Goal: Transaction & Acquisition: Obtain resource

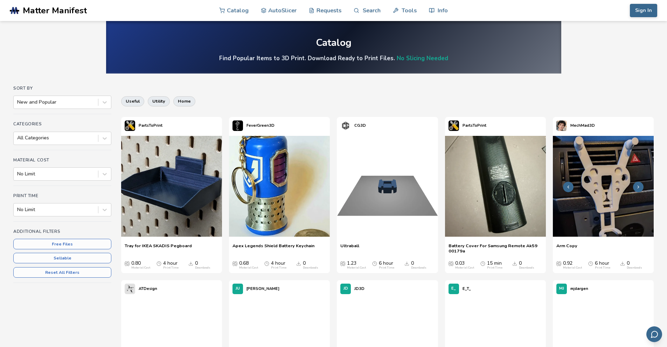
click at [613, 201] on img at bounding box center [603, 186] width 101 height 101
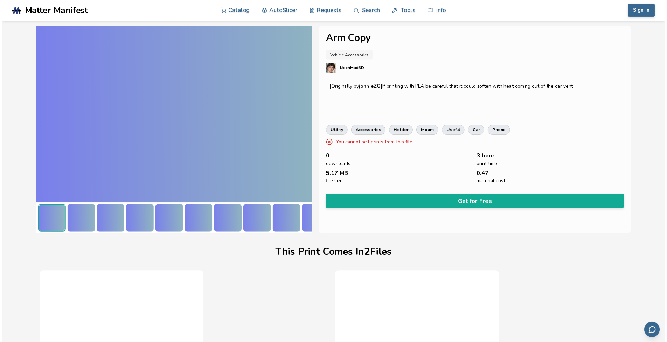
scroll to position [71, 3]
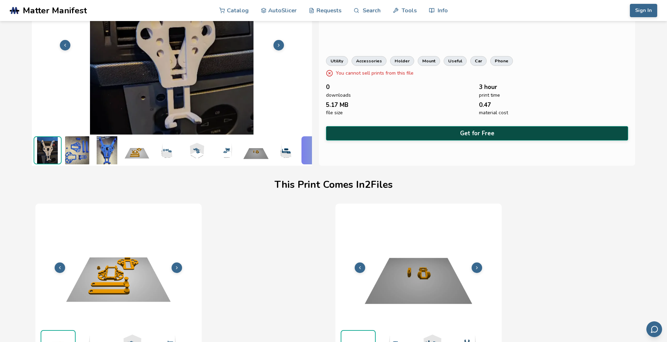
click at [419, 131] on button "Get for Free" at bounding box center [477, 133] width 303 height 14
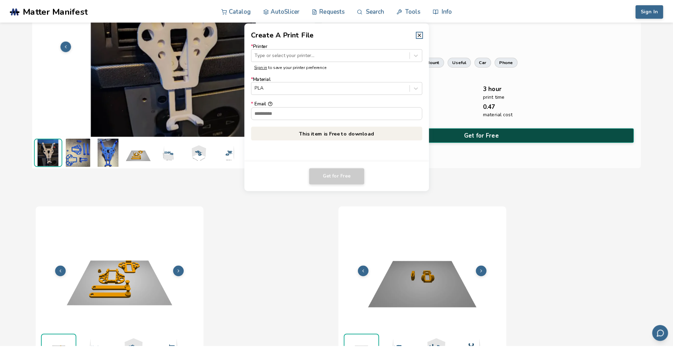
scroll to position [71, 0]
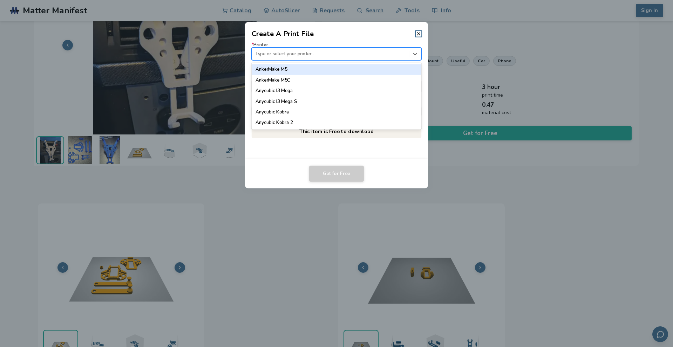
click at [313, 51] on div at bounding box center [330, 53] width 150 height 7
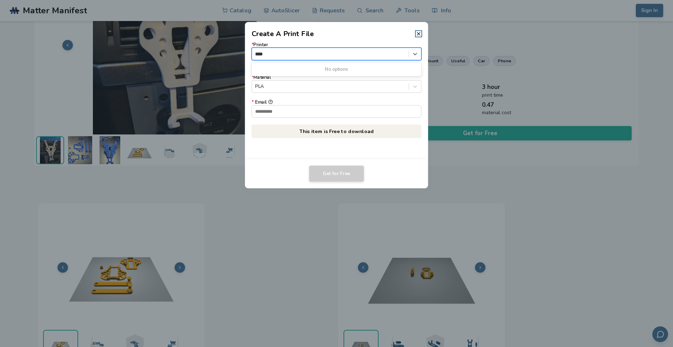
type input "****"
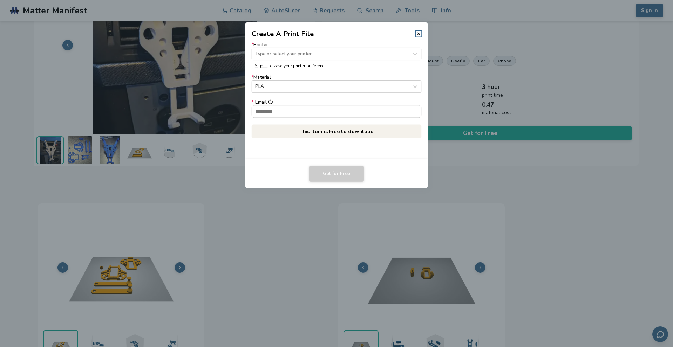
click at [341, 41] on div "* Printer Type or select your printer... Sign in to save your printer preferenc…" at bounding box center [336, 99] width 183 height 120
click at [334, 90] on div "PLA" at bounding box center [330, 86] width 157 height 9
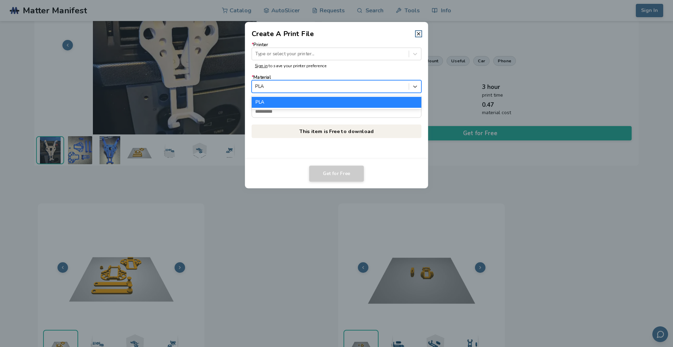
click at [315, 101] on div "PLA" at bounding box center [337, 102] width 170 height 11
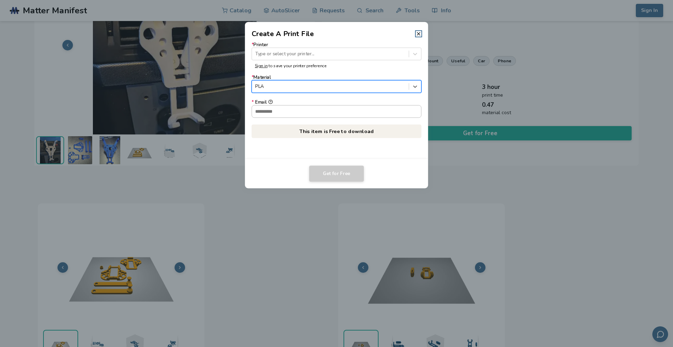
click at [312, 110] on input "* Email" at bounding box center [336, 111] width 169 height 12
type input "**********"
drag, startPoint x: 328, startPoint y: 135, endPoint x: 328, endPoint y: 151, distance: 15.8
click at [328, 136] on p "This item is Free to download" at bounding box center [337, 131] width 170 height 14
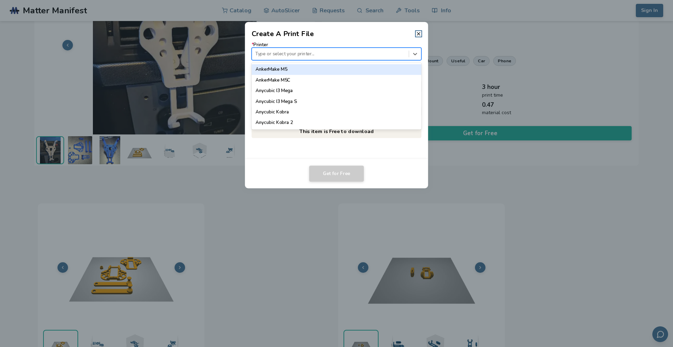
click at [281, 51] on div at bounding box center [330, 53] width 150 height 7
click at [289, 71] on div "AnkerMake M5" at bounding box center [337, 69] width 170 height 11
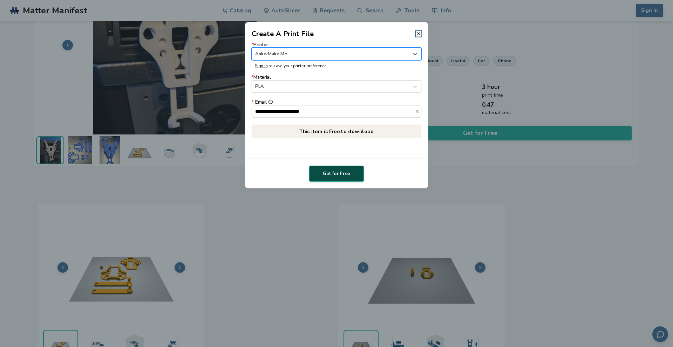
click at [343, 170] on button "Get for Free" at bounding box center [336, 174] width 55 height 16
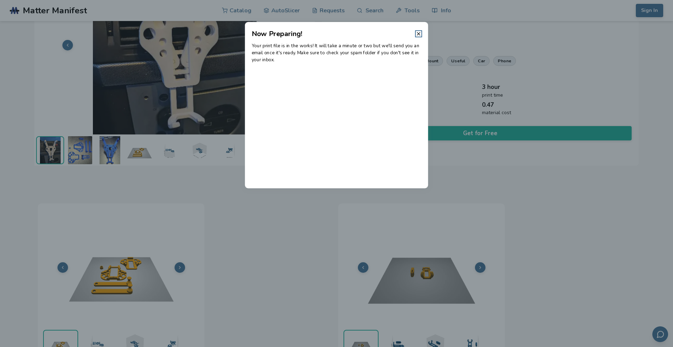
click at [475, 188] on dialog "Now Preparing! Your print file is in the works! It will take a minute or two bu…" at bounding box center [336, 174] width 639 height 330
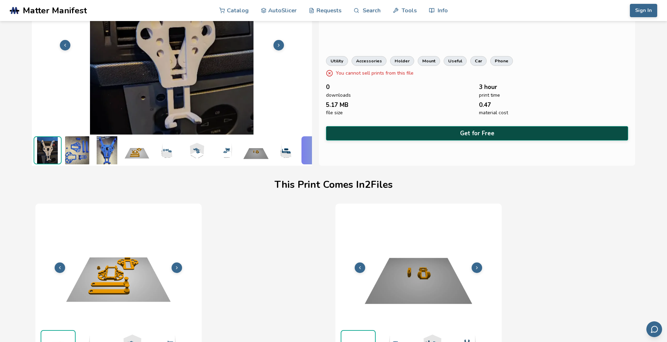
click at [446, 129] on button "Get for Free" at bounding box center [477, 133] width 303 height 14
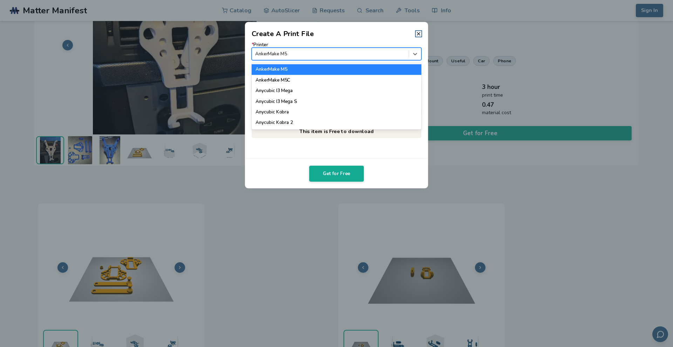
click at [361, 53] on div at bounding box center [330, 53] width 150 height 7
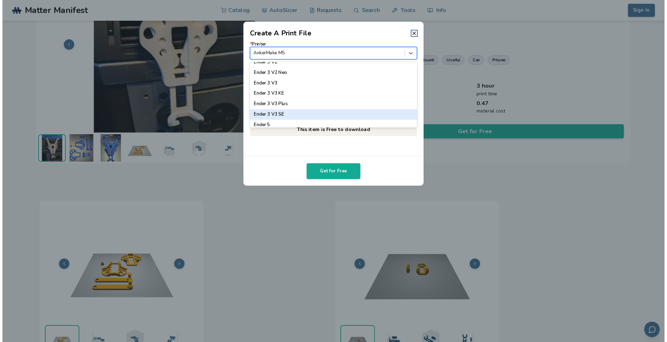
scroll to position [652, 0]
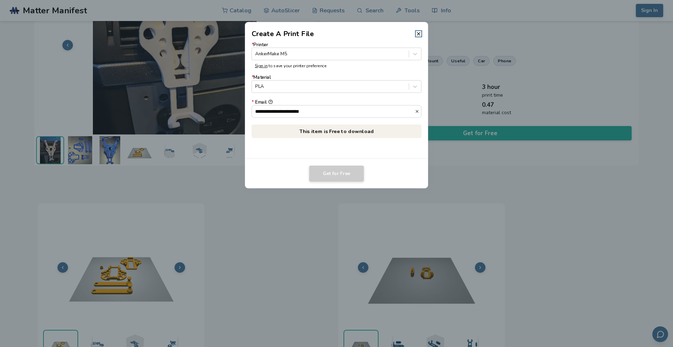
click at [489, 185] on dialog "**********" at bounding box center [336, 174] width 639 height 330
